Goal: Task Accomplishment & Management: Complete application form

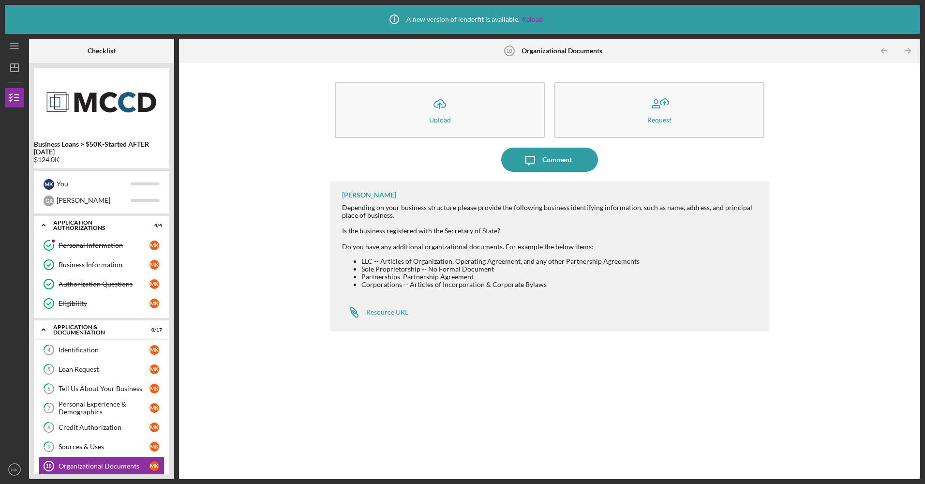
scroll to position [238, 0]
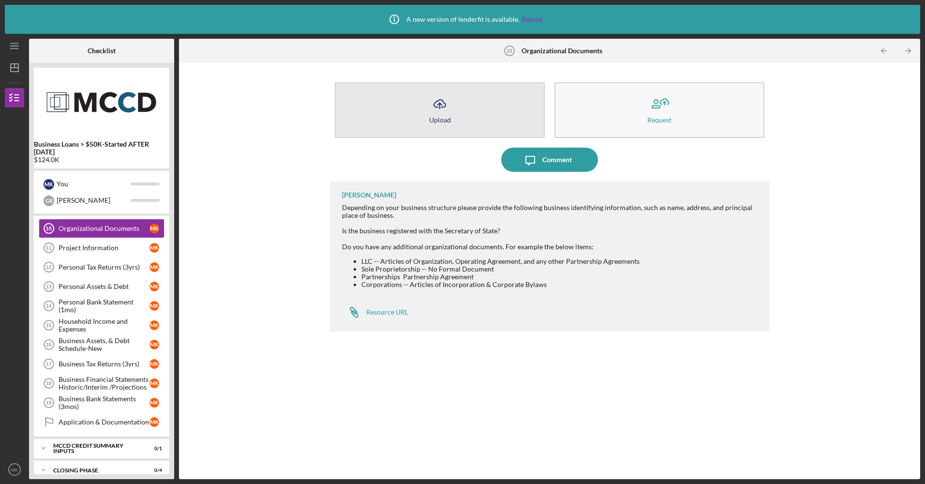
click at [425, 94] on button "Icon/Upload Upload" at bounding box center [440, 110] width 210 height 56
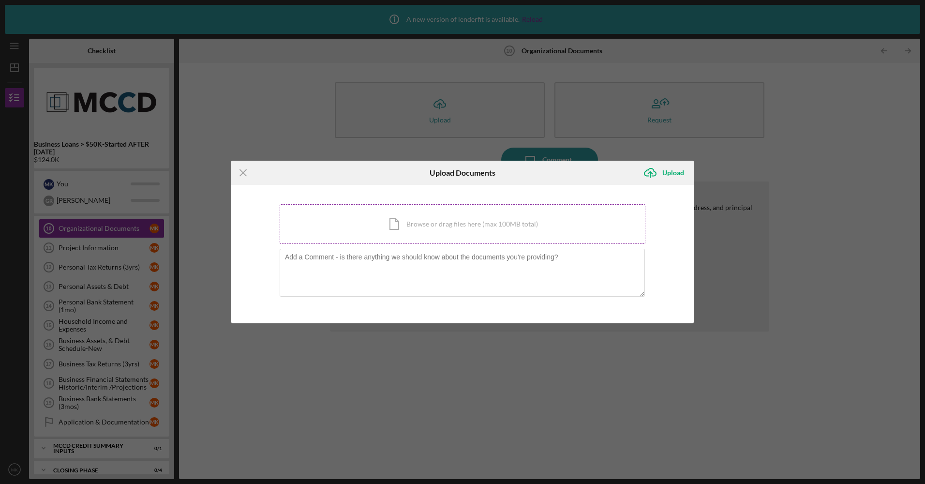
click at [408, 230] on div "Icon/Document Browse or drag files here (max 100MB total) Tap to choose files o…" at bounding box center [463, 224] width 366 height 40
click at [399, 219] on div "Icon/Document Browse or drag files here (max 100MB total) Tap to choose files o…" at bounding box center [463, 224] width 366 height 40
click at [653, 175] on icon "Icon/Upload" at bounding box center [650, 173] width 24 height 24
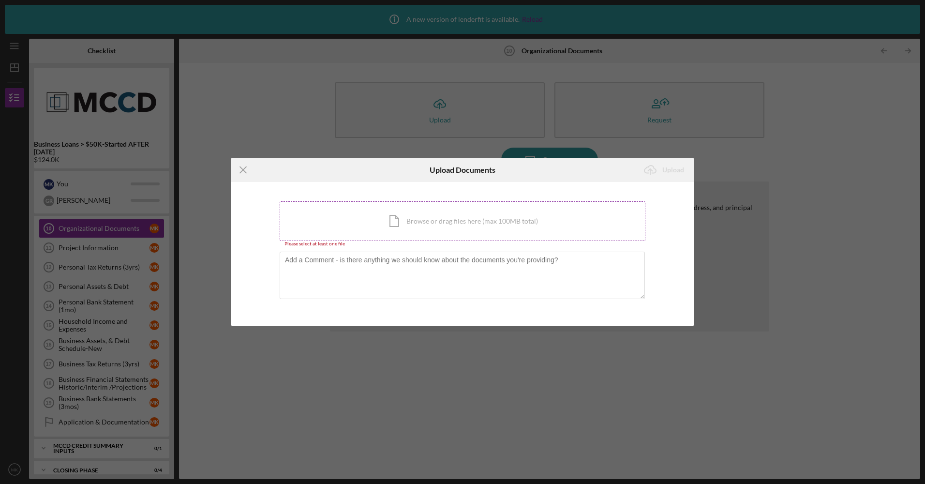
click at [423, 221] on div "Icon/Document Browse or drag files here (max 100MB total) Tap to choose files o…" at bounding box center [463, 221] width 366 height 40
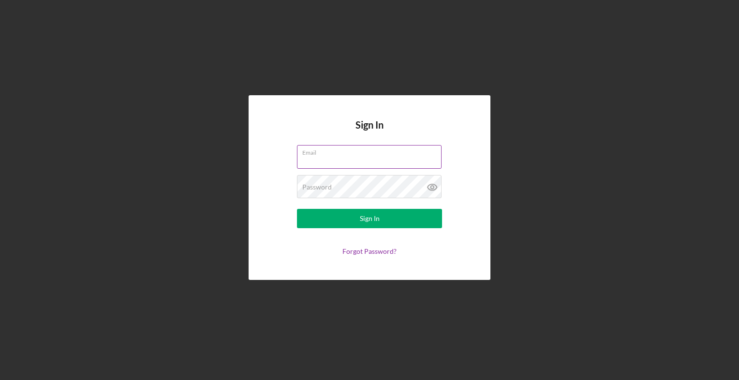
click at [336, 159] on input "Email" at bounding box center [369, 156] width 145 height 23
type input "[EMAIL_ADDRESS][DOMAIN_NAME]"
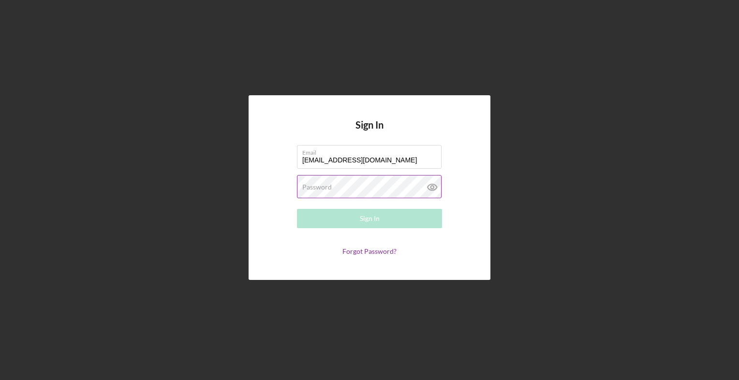
click at [325, 189] on label "Password" at bounding box center [317, 187] width 30 height 8
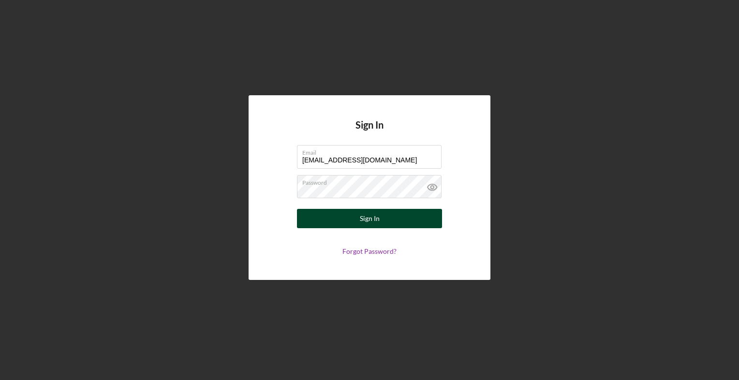
click at [368, 218] on div "Sign In" at bounding box center [370, 218] width 20 height 19
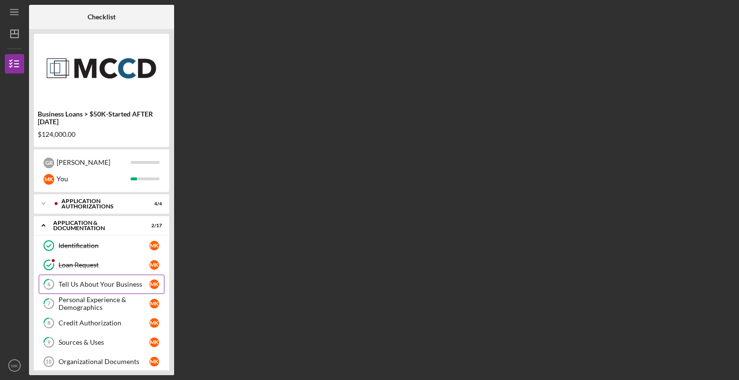
click at [116, 281] on div "Tell Us About Your Business" at bounding box center [104, 285] width 91 height 8
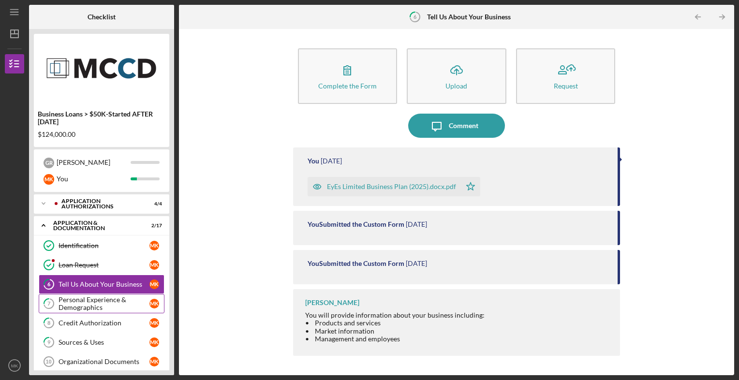
click at [101, 312] on link "7 Personal Experience & Demographics M K" at bounding box center [102, 303] width 126 height 19
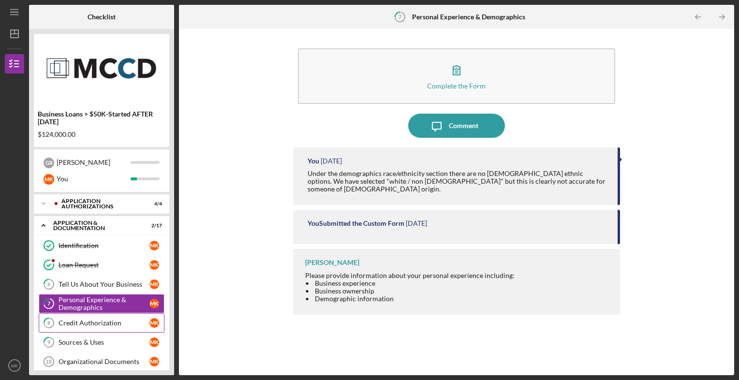
click at [130, 323] on div "Credit Authorization" at bounding box center [104, 323] width 91 height 8
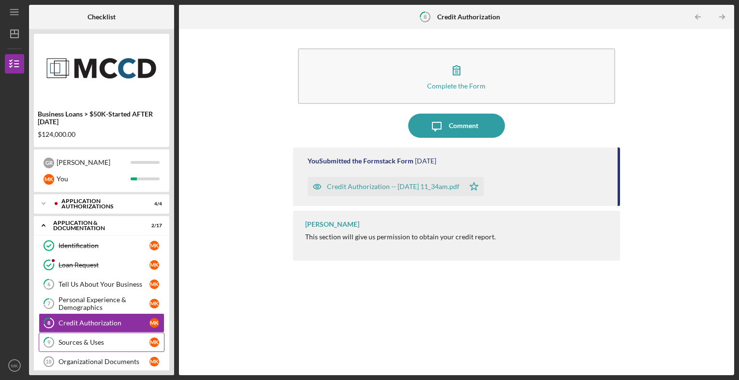
click at [159, 348] on link "9 Sources & Uses M K" at bounding box center [102, 342] width 126 height 19
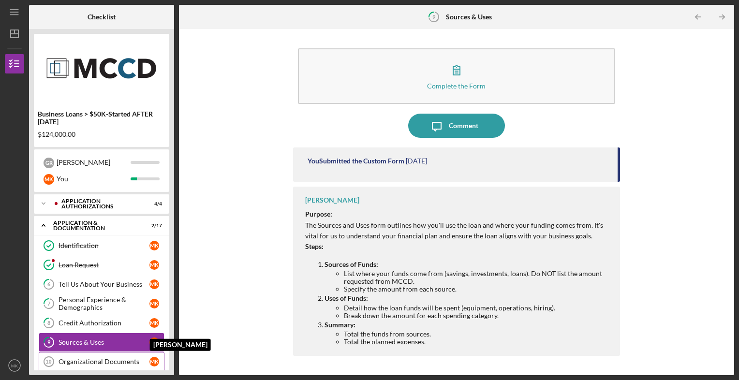
click at [157, 358] on div "M K" at bounding box center [155, 362] width 10 height 10
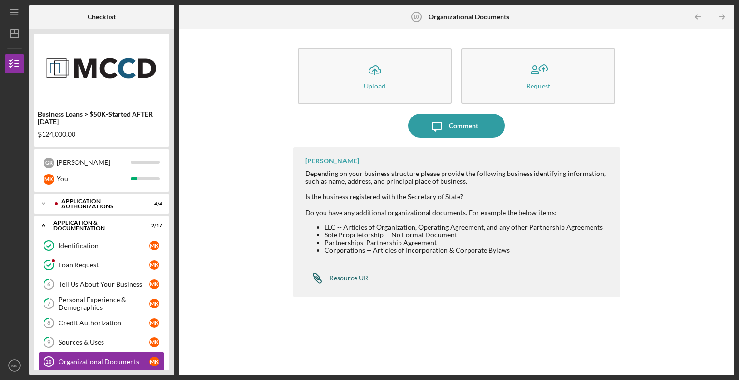
click at [345, 276] on div "Resource URL" at bounding box center [351, 278] width 42 height 8
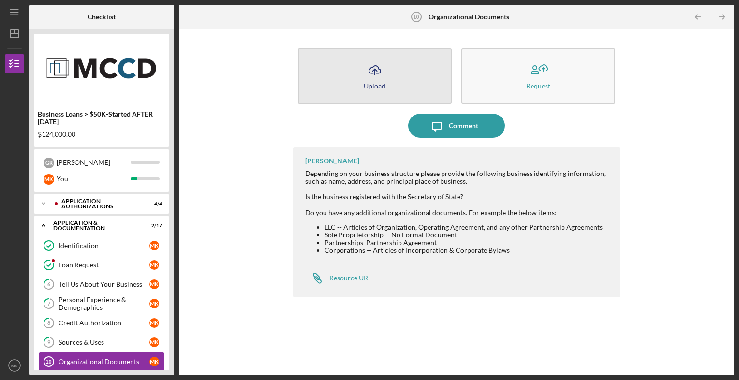
click at [381, 88] on div "Upload" at bounding box center [375, 85] width 22 height 7
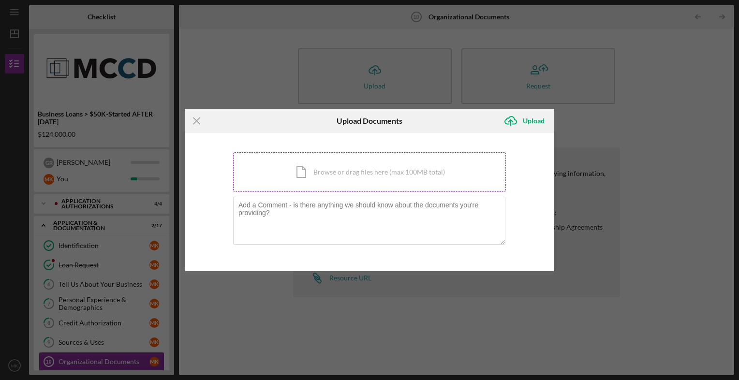
click at [308, 170] on div "Icon/Document Browse or drag files here (max 100MB total) Tap to choose files o…" at bounding box center [369, 172] width 273 height 40
click at [365, 166] on div "Icon/Document Browse or drag files here (max 100MB total) Tap to choose files o…" at bounding box center [369, 172] width 273 height 40
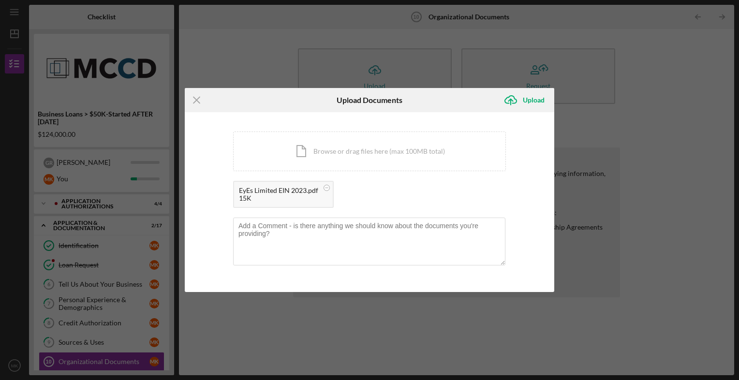
click at [285, 200] on div "15K" at bounding box center [278, 199] width 79 height 8
click at [315, 152] on div "Icon/Document Browse or drag files here (max 100MB total) Tap to choose files o…" at bounding box center [369, 152] width 273 height 40
click at [312, 154] on div "Icon/Document Browse or drag files here (max 100MB total) Tap to choose files o…" at bounding box center [369, 152] width 273 height 40
click at [271, 232] on textarea at bounding box center [369, 241] width 272 height 47
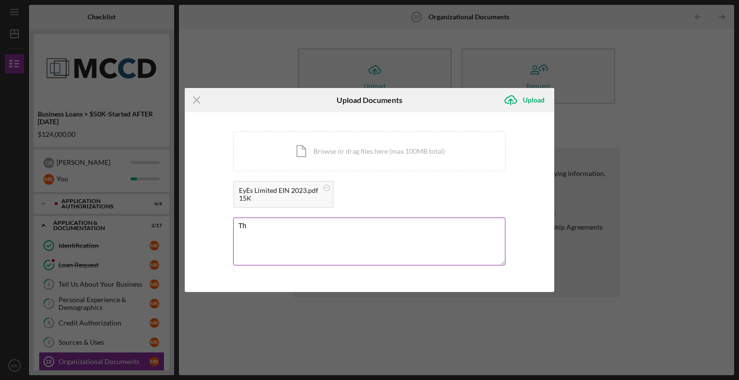
type textarea "T"
drag, startPoint x: 435, startPoint y: 226, endPoint x: 481, endPoint y: 215, distance: 47.4
click at [481, 215] on div "You're uploading documents related to Organizational Documents . Icon/Document …" at bounding box center [369, 202] width 273 height 141
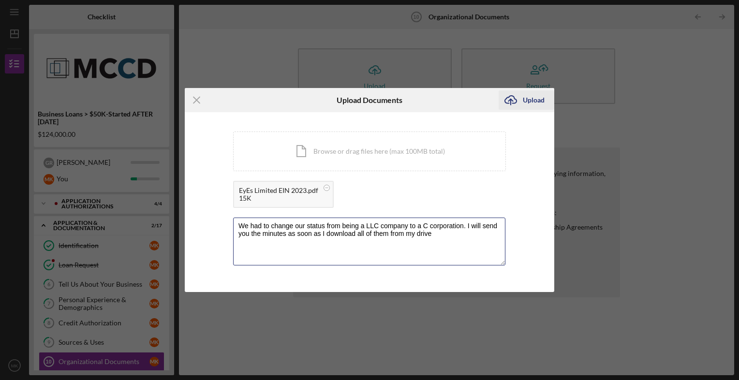
type textarea "We had to change our status from being a LLC company to a C corporation. I will…"
click at [520, 104] on icon "Icon/Upload" at bounding box center [511, 100] width 24 height 24
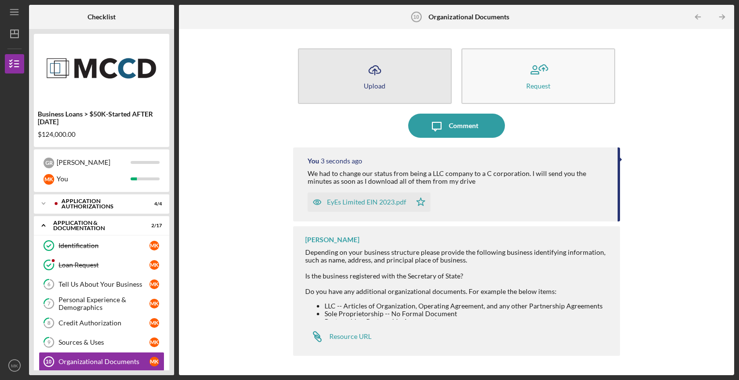
click at [384, 82] on div "Upload" at bounding box center [375, 85] width 22 height 7
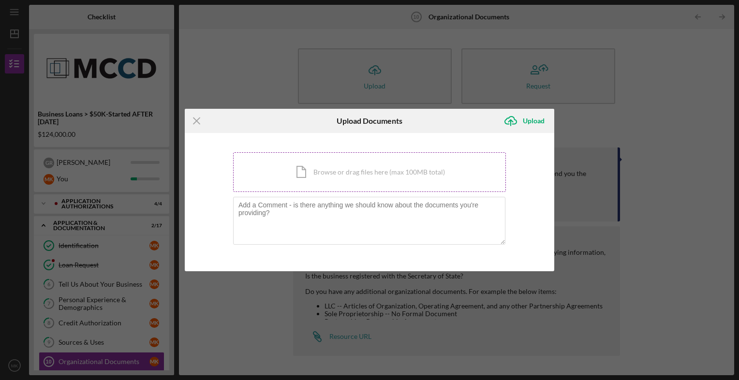
click at [319, 171] on div "Icon/Document Browse or drag files here (max 100MB total) Tap to choose files o…" at bounding box center [369, 172] width 273 height 40
